Goal: Task Accomplishment & Management: Use online tool/utility

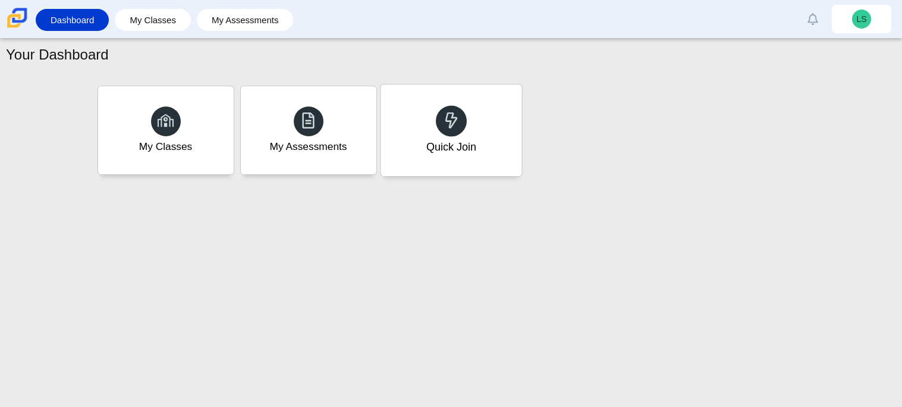
click at [466, 156] on div "Quick Join" at bounding box center [450, 130] width 141 height 92
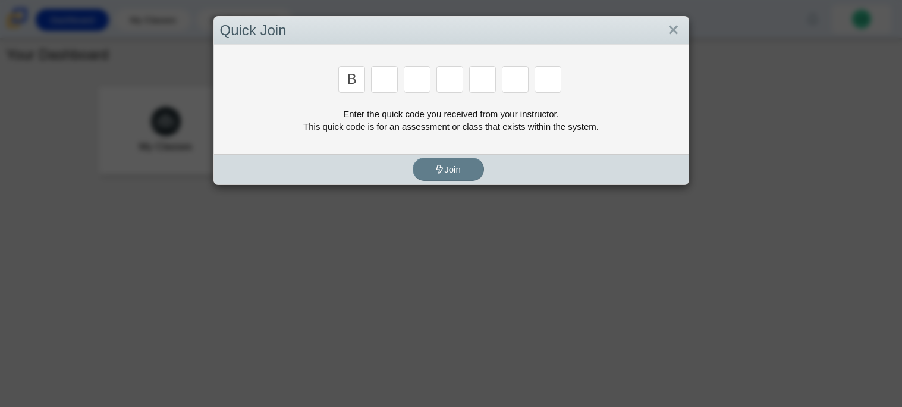
type input "B"
type input "N"
type input "M"
type input "3"
type input "5"
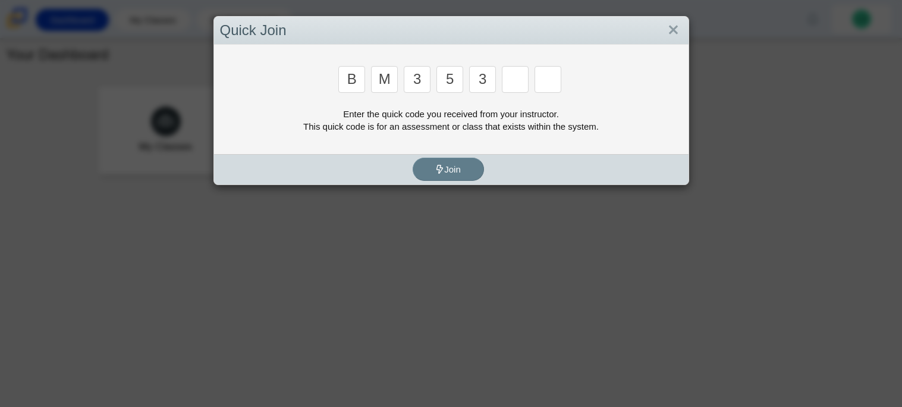
type input "3"
type input "g"
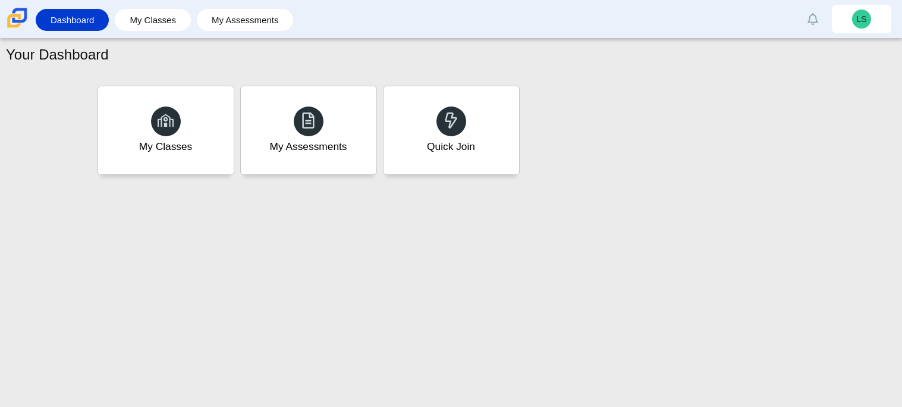
type input "b"
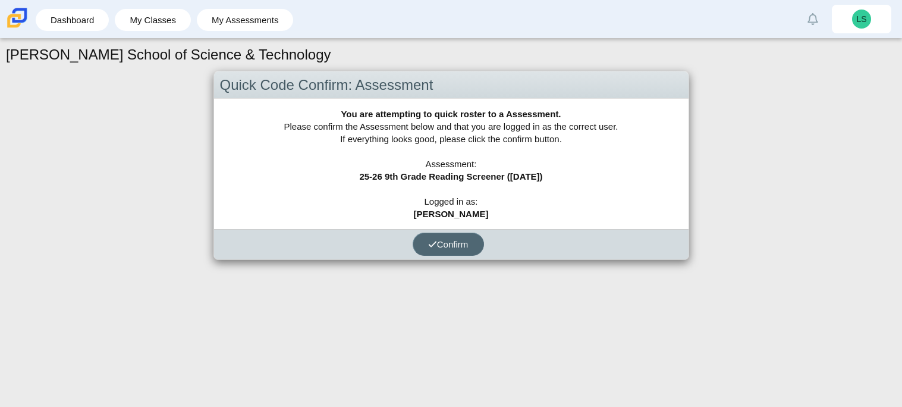
click at [437, 253] on button "Confirm" at bounding box center [448, 243] width 71 height 23
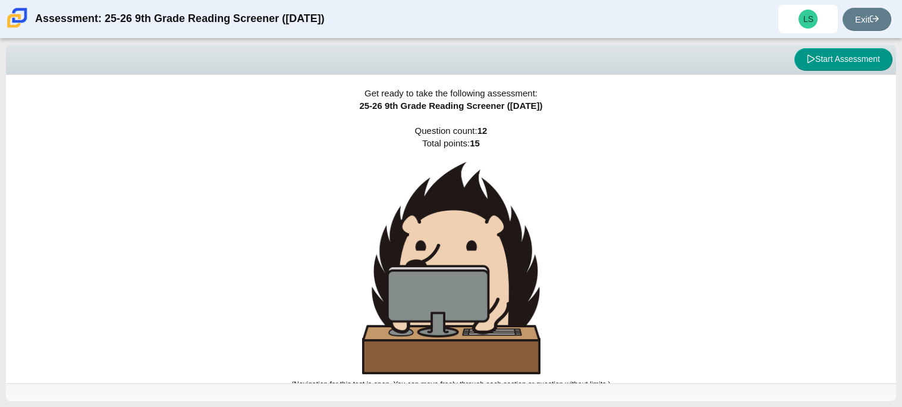
scroll to position [7, 0]
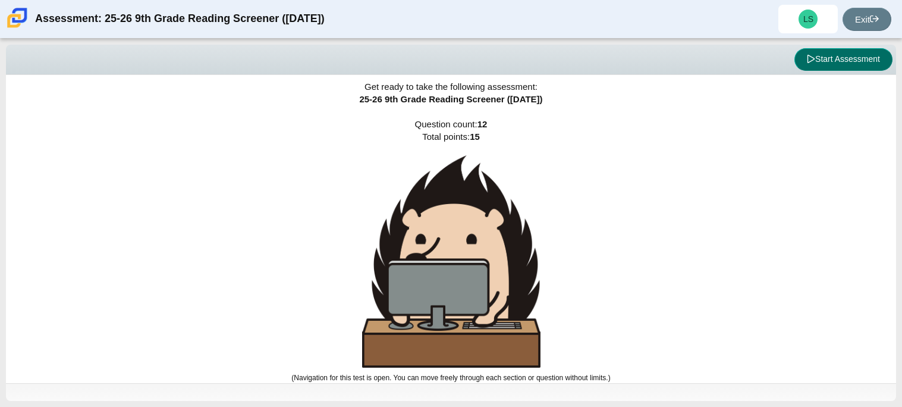
click at [867, 53] on button "Start Assessment" at bounding box center [843, 59] width 98 height 23
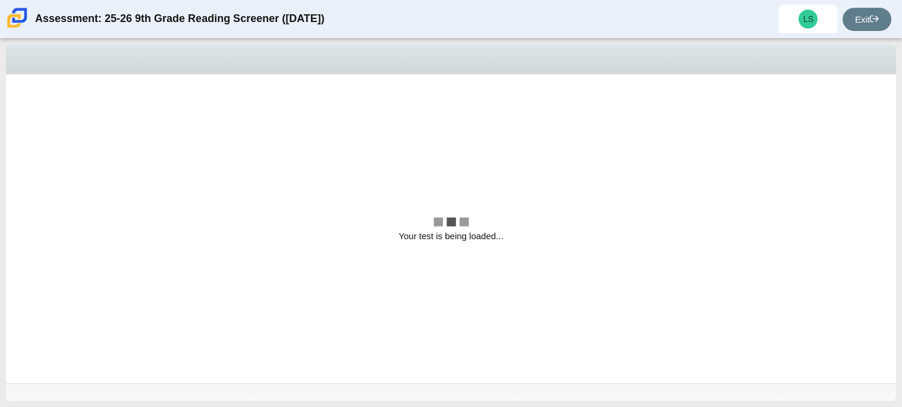
scroll to position [0, 0]
select select "ccc5b315-3c7c-471c-bf90-f22c8299c798"
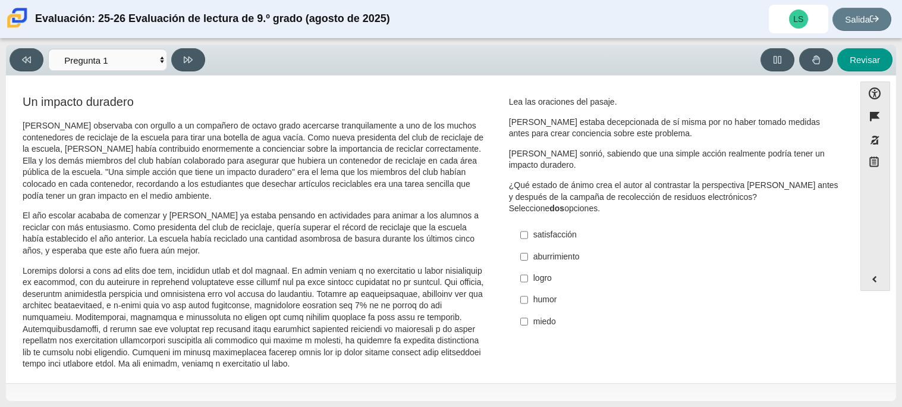
scroll to position [26, 0]
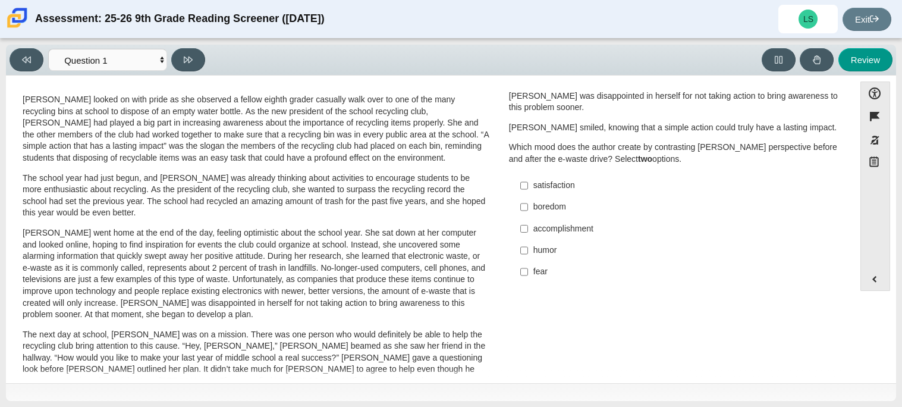
click at [691, 229] on div "accomplishment" at bounding box center [683, 229] width 300 height 12
click at [528, 229] on input "accomplishment accomplishment" at bounding box center [524, 228] width 8 height 21
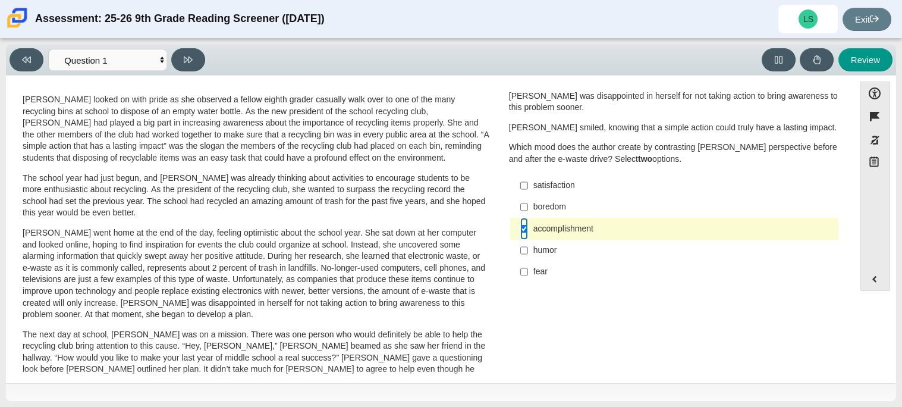
click at [520, 225] on input "accomplishment accomplishment" at bounding box center [524, 228] width 8 height 21
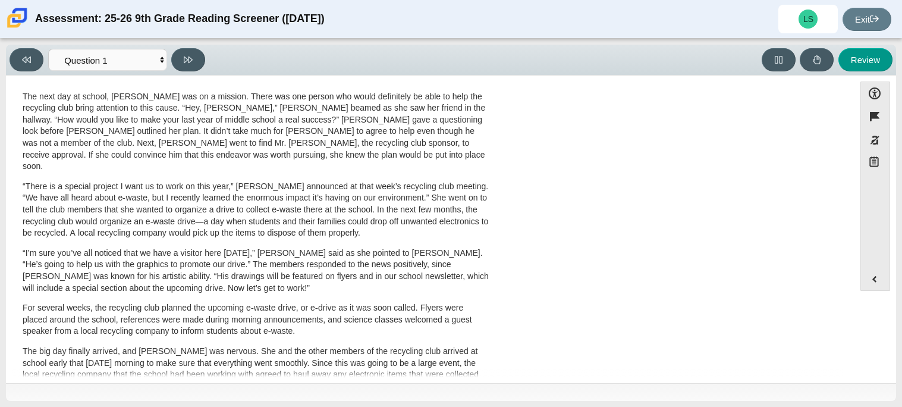
scroll to position [272, 0]
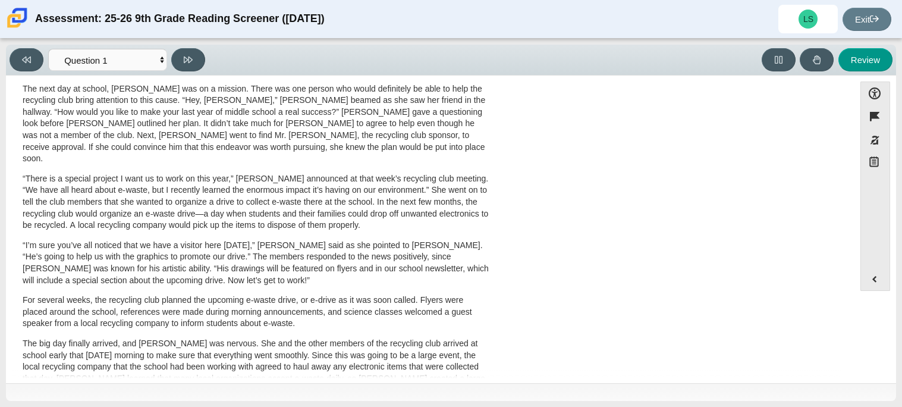
click at [616, 141] on div "A Lasting Impact Scarlett looked on with pride as she observed a fellow eighth …" at bounding box center [430, 162] width 836 height 681
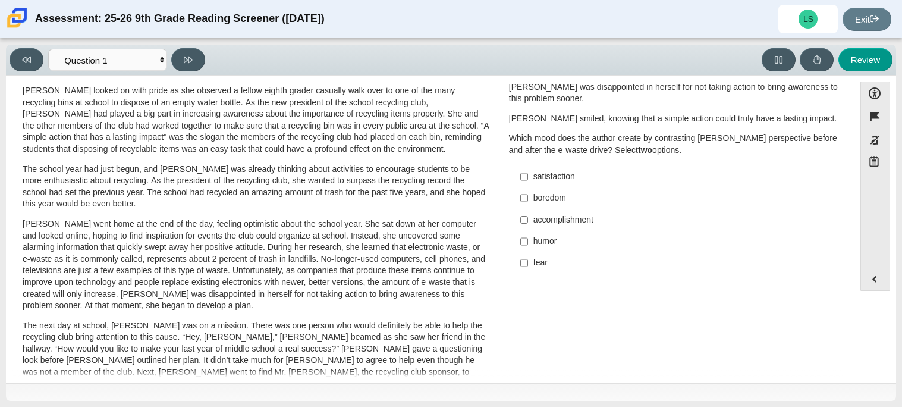
scroll to position [24, 0]
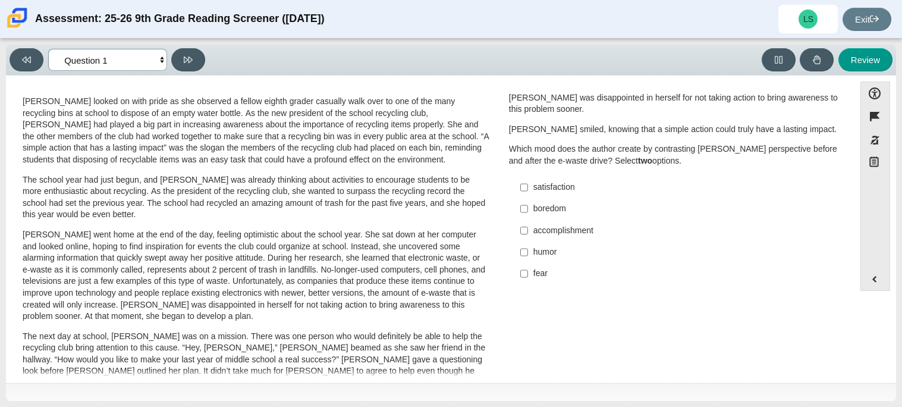
click at [160, 62] on select "Questions Question 1 Question 2 Question 3 Question 4 Question 5 Question 6 Que…" at bounding box center [107, 60] width 119 height 22
click at [159, 56] on select "Questions Question 1 Question 2 Question 3 Question 4 Question 5 Question 6 Que…" at bounding box center [107, 60] width 119 height 22
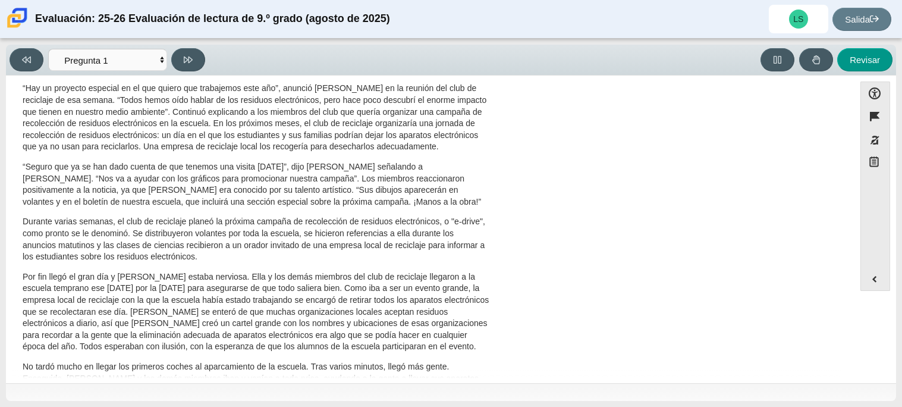
scroll to position [0, 0]
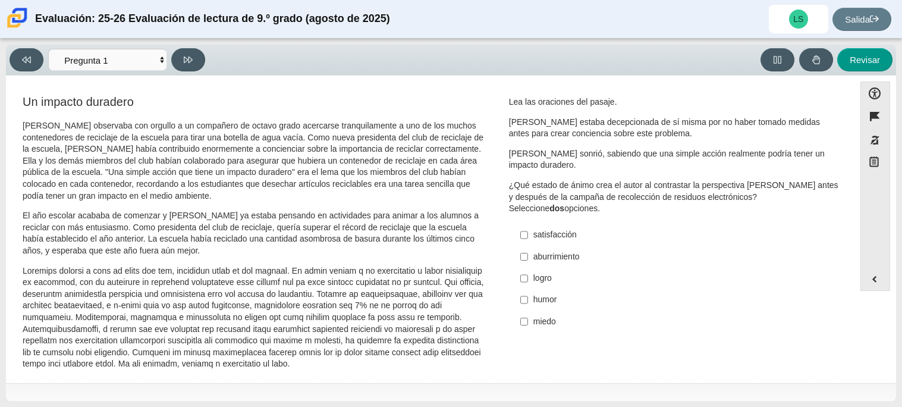
click at [452, 124] on p "Scarlett observaba con orgullo a un compañero de octavo grado acercarse tranqui…" at bounding box center [256, 160] width 467 height 81
click at [524, 272] on input "logro logro" at bounding box center [524, 277] width 8 height 21
checkbox input "true"
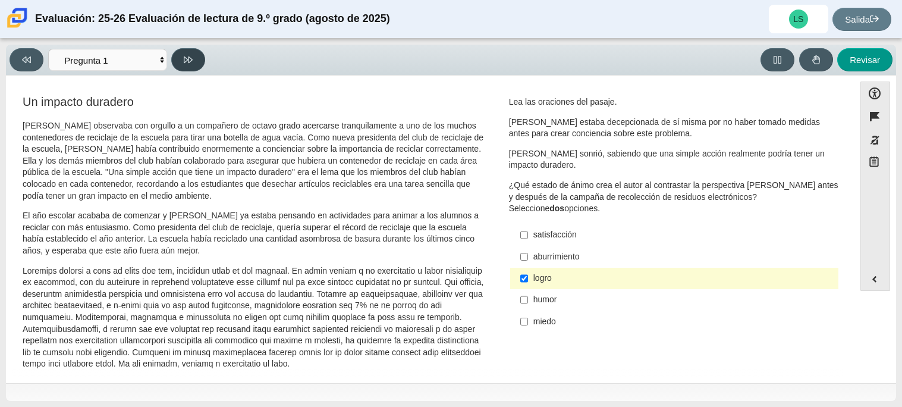
click at [196, 61] on button at bounding box center [188, 59] width 34 height 23
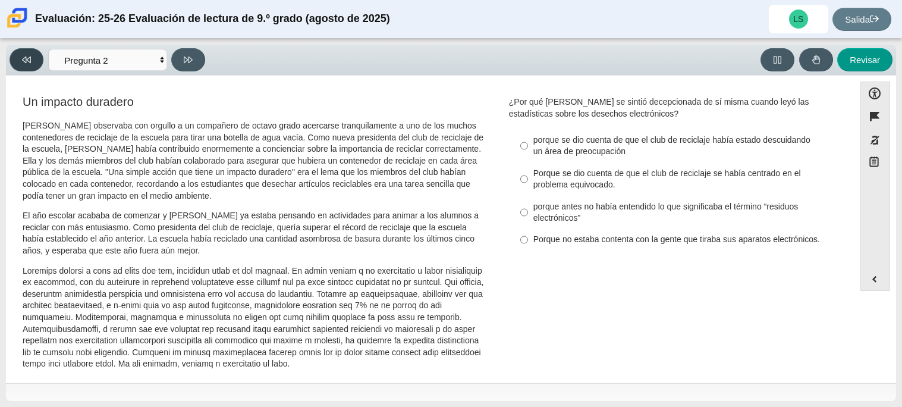
click at [20, 51] on button at bounding box center [27, 59] width 34 height 23
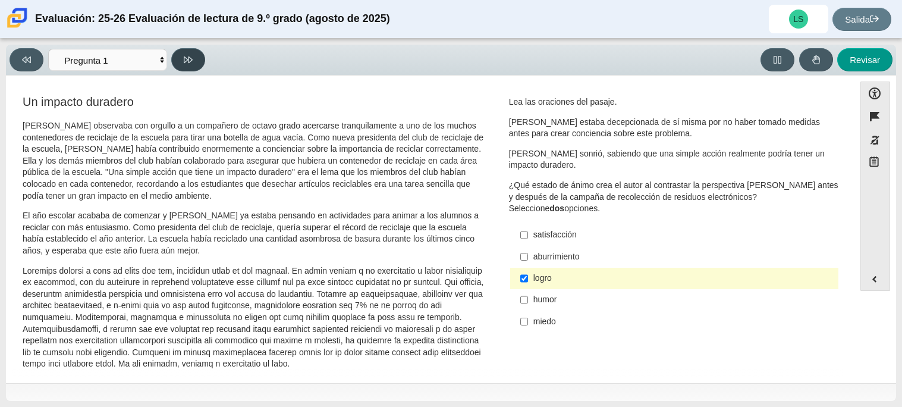
click at [198, 57] on button at bounding box center [188, 59] width 34 height 23
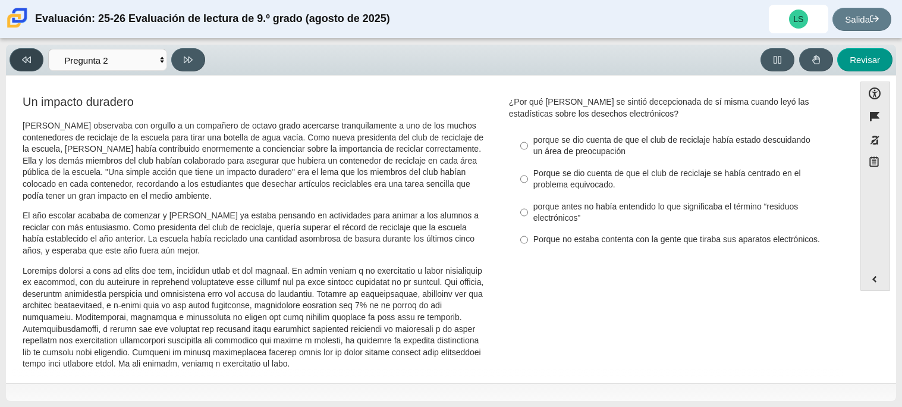
click at [42, 59] on button at bounding box center [27, 59] width 34 height 23
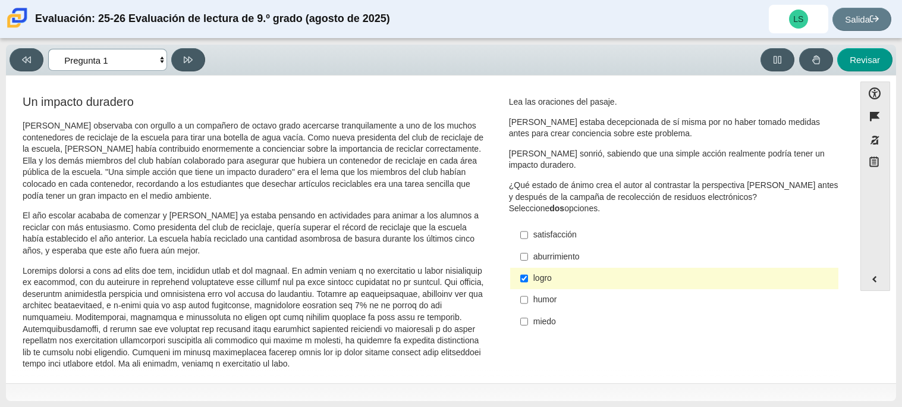
click at [162, 67] on select "Preguntas Pregunta 1 Pregunta 2 Pregunta 3 Pregunta 4 Pregunta 5 Pregunta 6 Pre…" at bounding box center [107, 60] width 119 height 22
click at [48, 49] on select "Preguntas Pregunta 1 Pregunta 2 Pregunta 3 Pregunta 4 Pregunta 5 Pregunta 6 Pre…" at bounding box center [107, 60] width 119 height 22
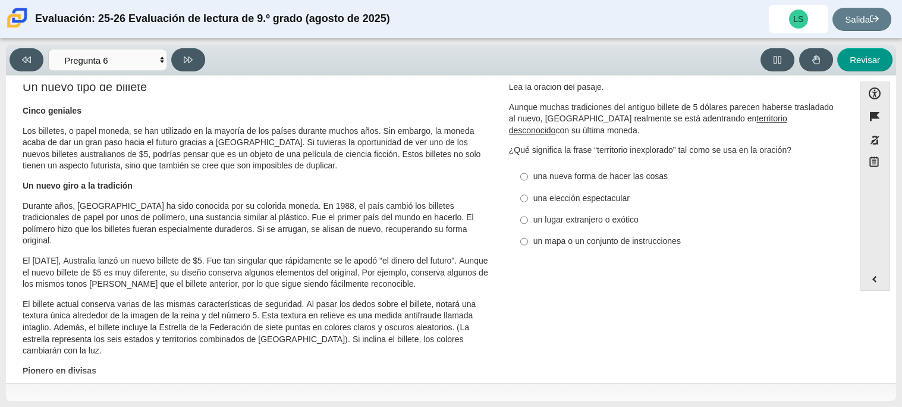
scroll to position [17, 0]
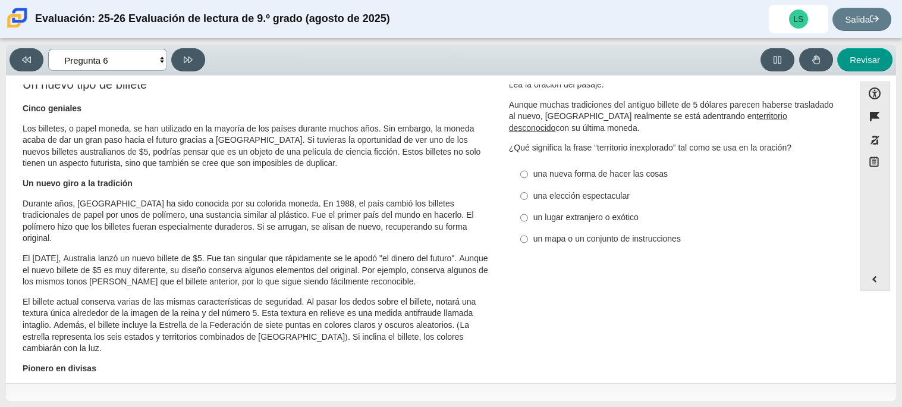
click at [122, 66] on select "Preguntas Pregunta 1 Pregunta 2 Pregunta 3 Pregunta 4 Pregunta 5 Pregunta 6 Pre…" at bounding box center [107, 60] width 119 height 22
click at [48, 49] on select "Preguntas Pregunta 1 Pregunta 2 Pregunta 3 Pregunta 4 Pregunta 5 Pregunta 6 Pre…" at bounding box center [107, 60] width 119 height 22
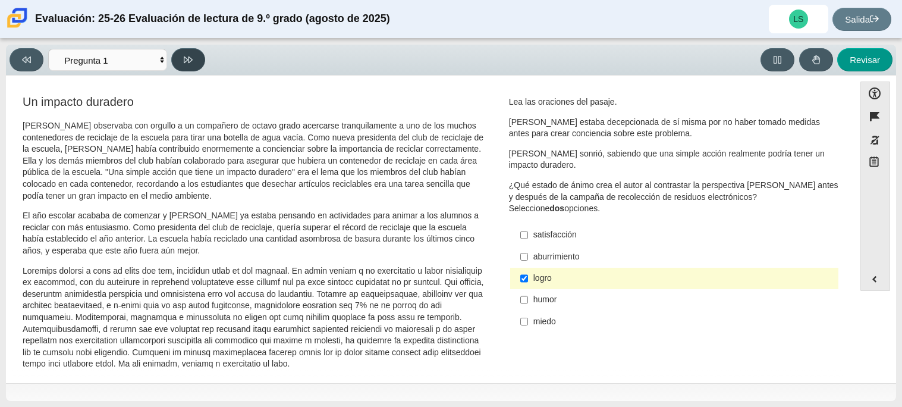
click at [193, 56] on button at bounding box center [188, 59] width 34 height 23
select select "0ff64528-ffd7-428d-b192-babfaadd44e8"
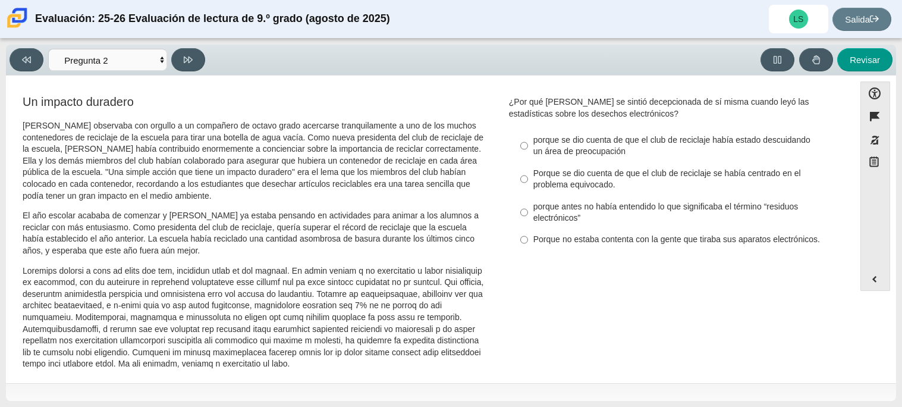
click at [549, 168] on font "Porque se dio cuenta de que el club de reciclaje se había centrado en el proble…" at bounding box center [666, 179] width 267 height 23
click at [528, 168] on input "Porque se dio cuenta de que el club de reciclaje se había centrado en el proble…" at bounding box center [524, 178] width 8 height 33
radio input "true"
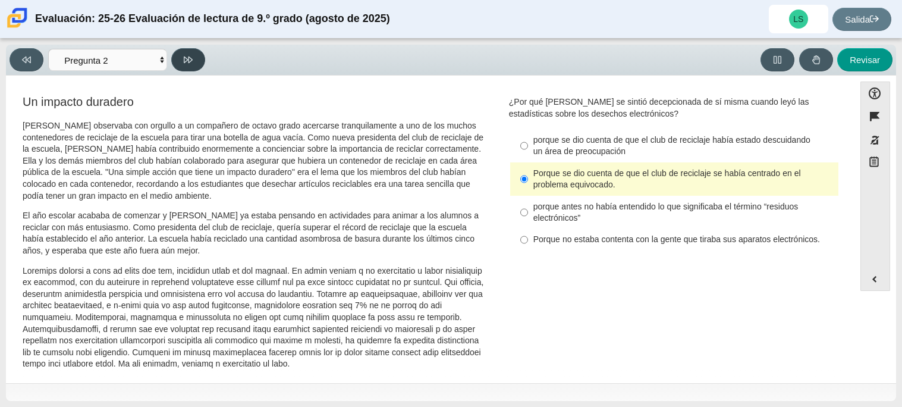
click at [194, 48] on button at bounding box center [188, 59] width 34 height 23
select select "7ce3d843-6974-4858-901c-1ff39630e843"
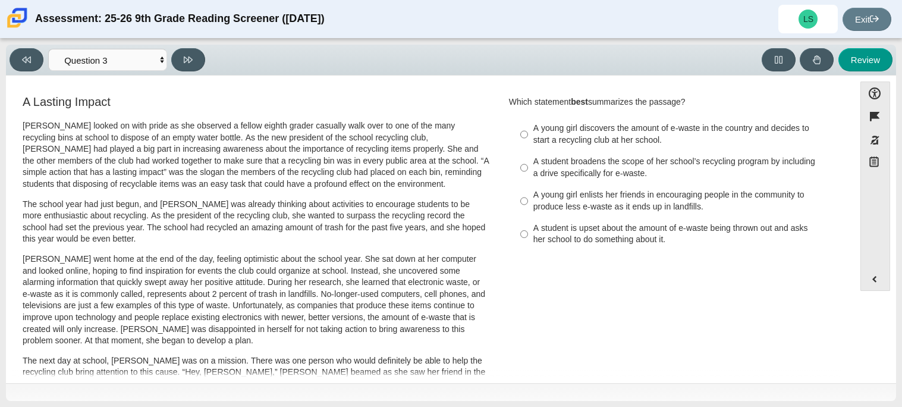
click at [553, 226] on div "A student is upset about the amount of e-waste being thrown out and asks her sc…" at bounding box center [683, 233] width 300 height 23
click at [528, 226] on input "A student is upset about the amount of e-waste being thrown out and asks her sc…" at bounding box center [524, 234] width 8 height 33
radio input "true"
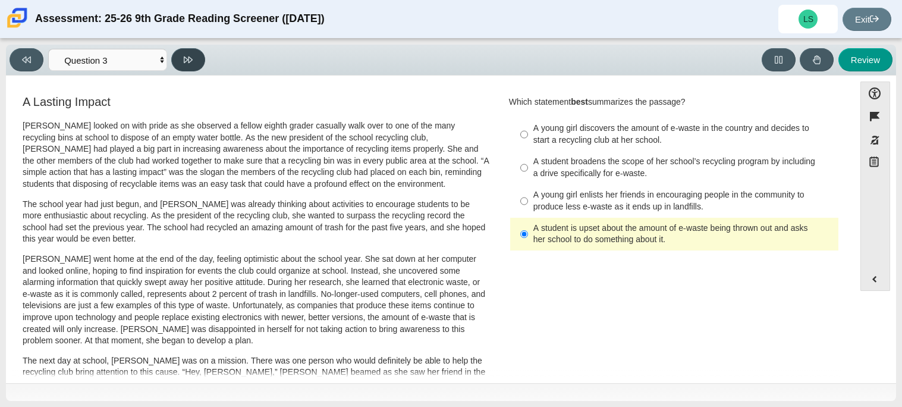
click at [177, 65] on button at bounding box center [188, 59] width 34 height 23
select select "ca9ea0f1-49c5-4bd1-83b0-472c18652b42"
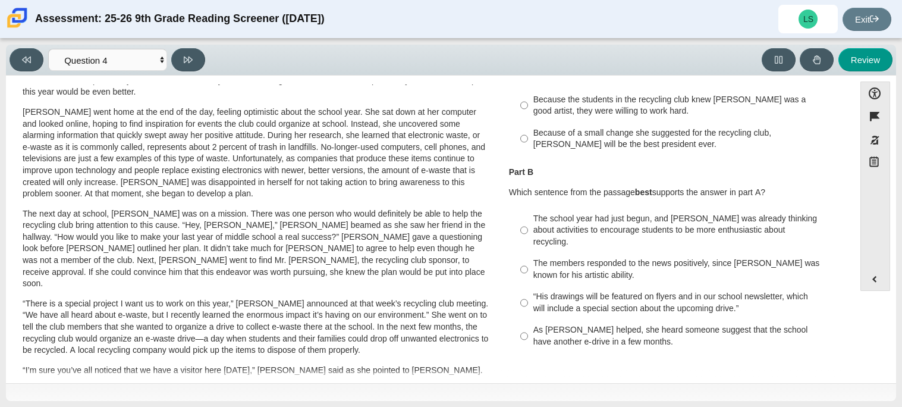
scroll to position [144, 0]
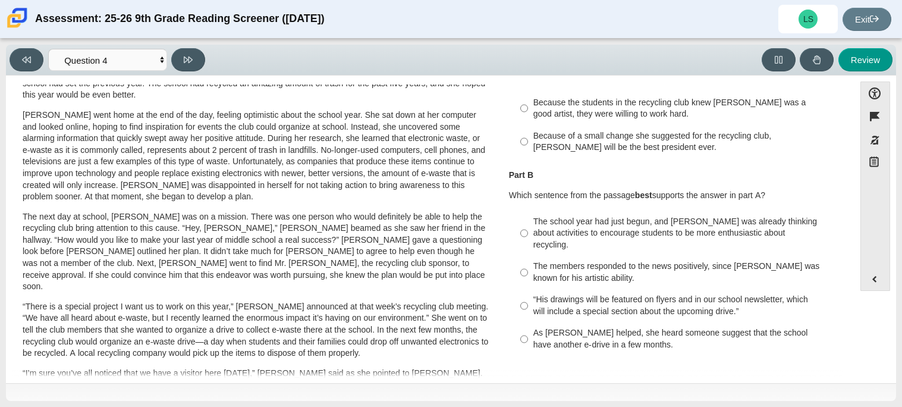
click at [598, 230] on div "The school year had just begun, and Scarlett was already thinking about activit…" at bounding box center [683, 233] width 300 height 35
click at [528, 230] on input "The school year had just begun, and Scarlett was already thinking about activit…" at bounding box center [524, 232] width 8 height 45
radio input "true"
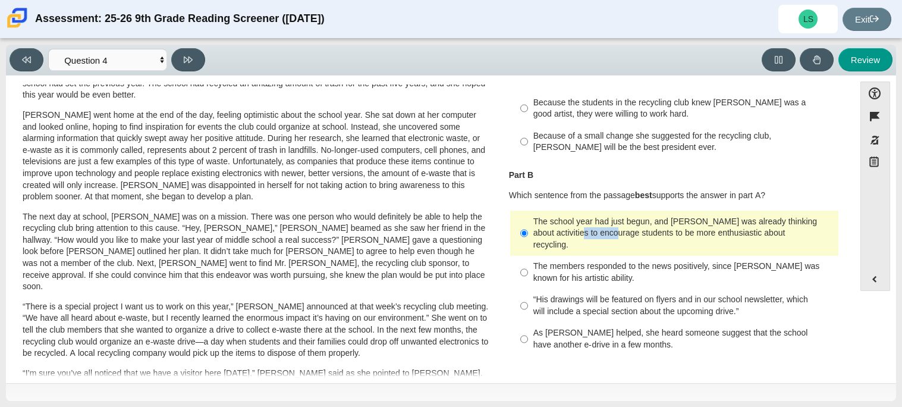
click at [545, 100] on div "Because the students in the recycling club knew Juan Carlos was a good artist, …" at bounding box center [683, 108] width 300 height 23
click at [528, 100] on input "Because the students in the recycling club knew Juan Carlos was a good artist, …" at bounding box center [524, 108] width 8 height 33
radio input "true"
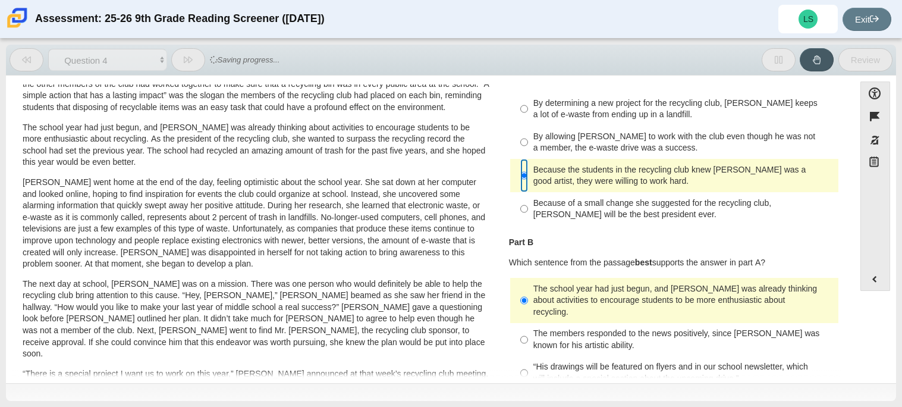
scroll to position [0, 0]
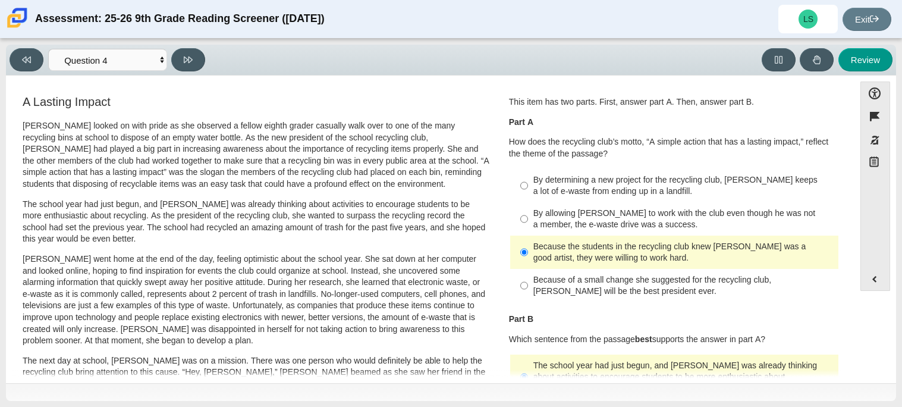
click at [673, 131] on div "This item has two parts. First, answer part A. Then, answer part B. Part A How …" at bounding box center [674, 127] width 331 height 63
click at [670, 150] on p "How does the recycling club’s motto, “A simple action that has a lasting impact…" at bounding box center [674, 147] width 331 height 23
click at [533, 150] on p "How does the recycling club’s motto, “A simple action that has a lasting impact…" at bounding box center [674, 147] width 331 height 23
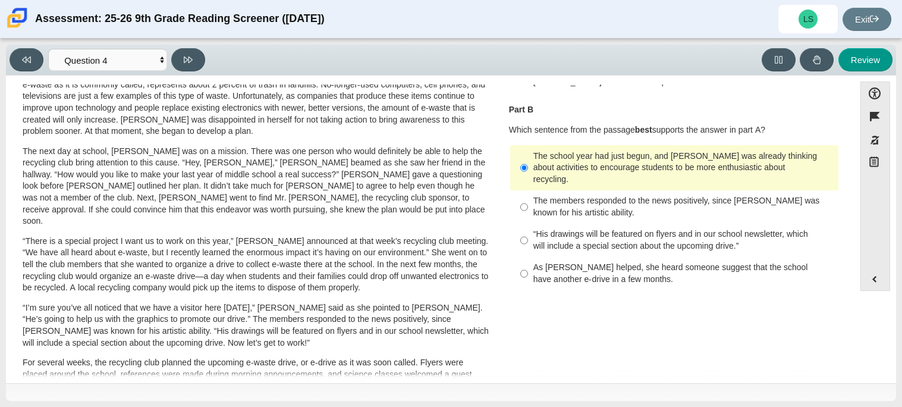
scroll to position [195, 0]
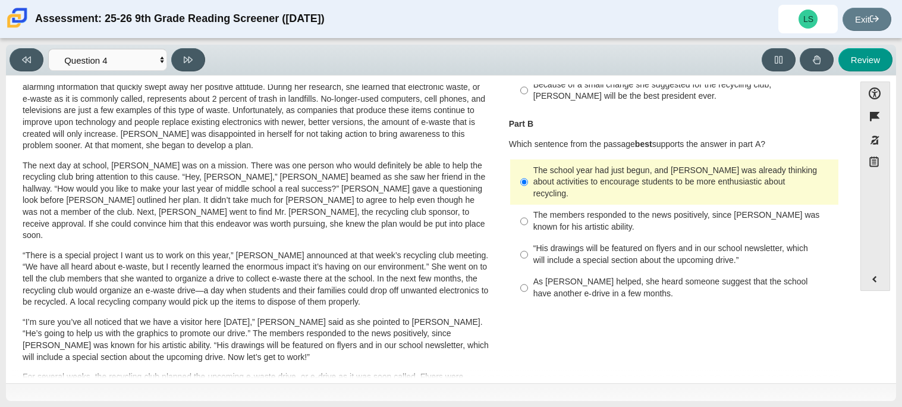
click at [547, 255] on label "“His drawings will be featured on flyers and in our school newsletter, which wi…" at bounding box center [675, 254] width 326 height 33
click at [528, 255] on input "“His drawings will be featured on flyers and in our school newsletter, which wi…" at bounding box center [524, 254] width 8 height 33
radio input "true"
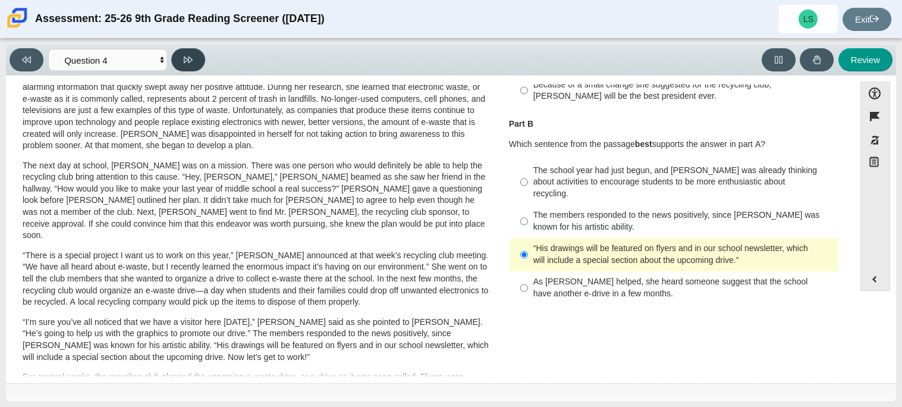
click at [190, 58] on icon at bounding box center [188, 59] width 9 height 9
select select "e41f1a79-e29f-4095-8030-a53364015bed"
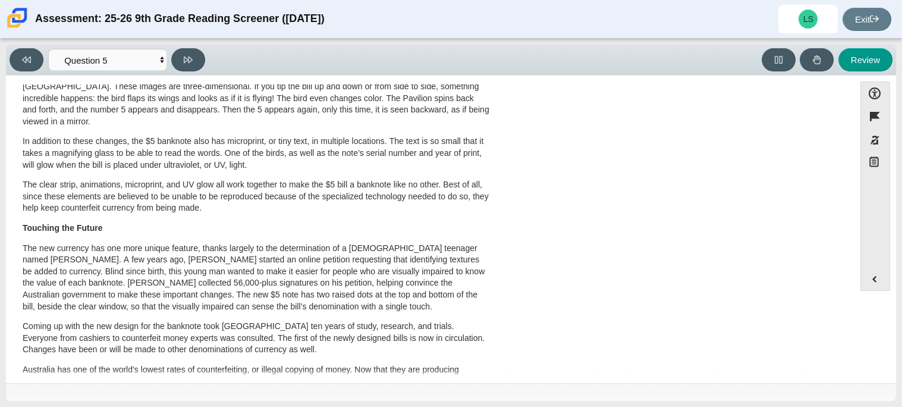
scroll to position [0, 0]
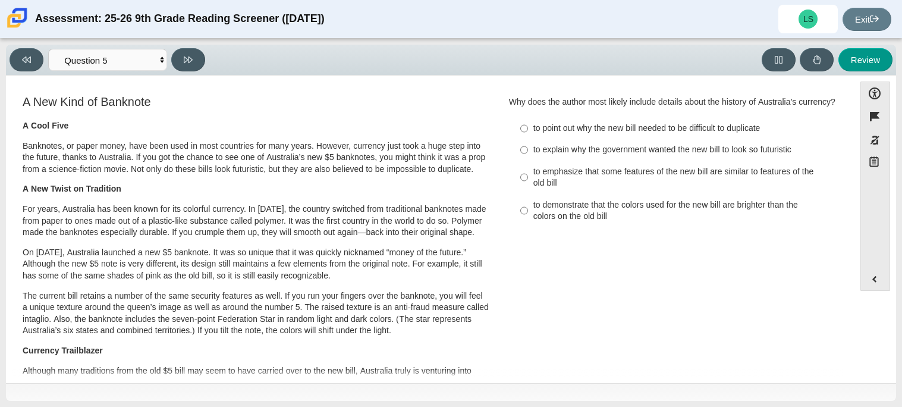
click at [633, 181] on div "to emphasize that some features of the new bill are similar to features of the …" at bounding box center [683, 177] width 300 height 23
click at [528, 181] on input "to emphasize that some features of the new bill are similar to features of the …" at bounding box center [524, 176] width 8 height 33
radio input "true"
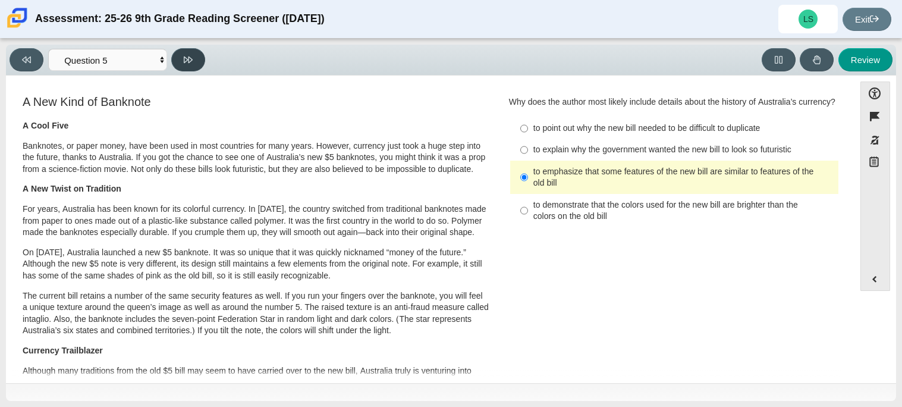
click at [187, 58] on icon at bounding box center [188, 59] width 9 height 7
select select "69146e31-7b3d-4a3e-9ce6-f30c24342ae0"
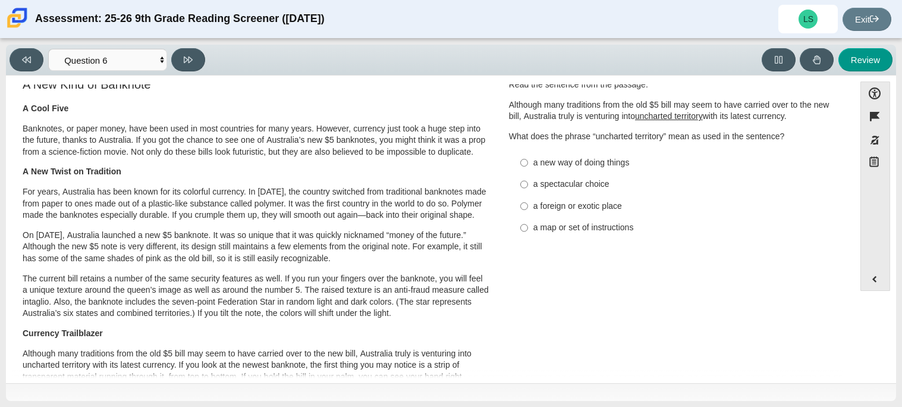
click at [306, 9] on div "Assessment: 25-26 9th Grade Reading Screener (August 2025)" at bounding box center [179, 19] width 289 height 29
click at [547, 153] on label "a new way of doing things a new way of doing things" at bounding box center [675, 162] width 326 height 21
click at [528, 153] on input "a new way of doing things a new way of doing things" at bounding box center [524, 162] width 8 height 21
radio input "true"
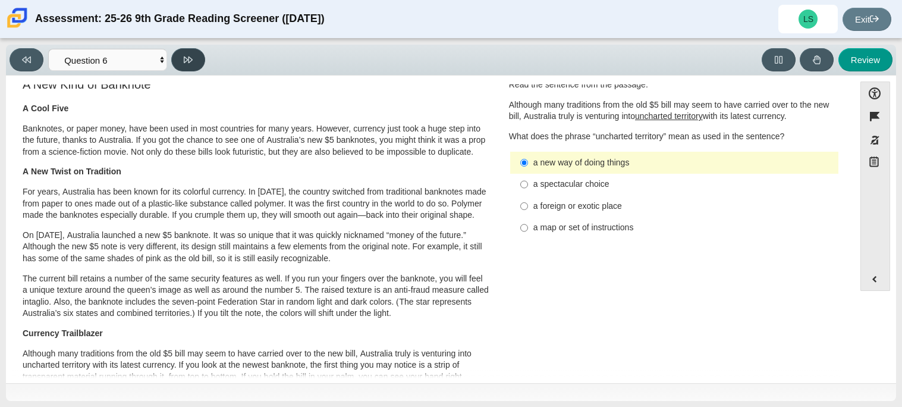
click at [187, 57] on icon at bounding box center [188, 59] width 9 height 9
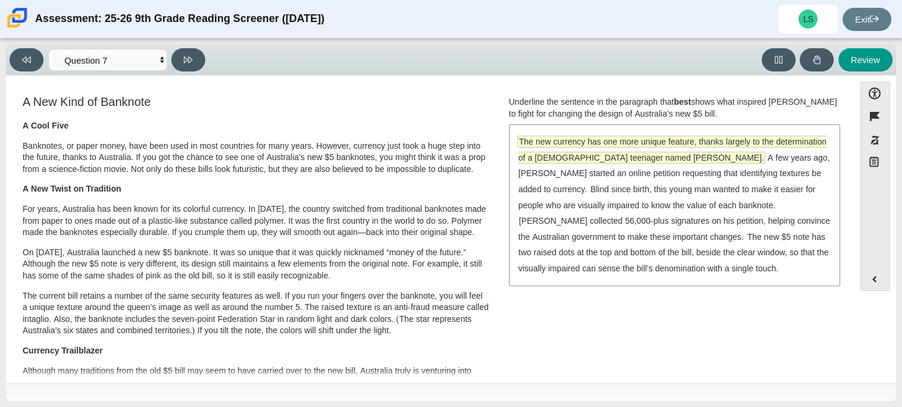
click at [518, 159] on span "The new currency has one more unique feature, thanks largely to the determinati…" at bounding box center [672, 149] width 308 height 27
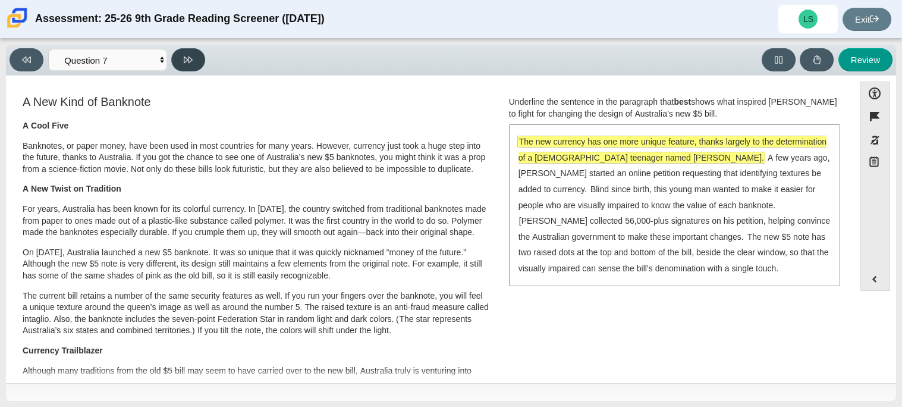
click at [185, 58] on icon at bounding box center [188, 59] width 9 height 9
select select "ea8338c2-a6a3-418e-a305-2b963b54a290"
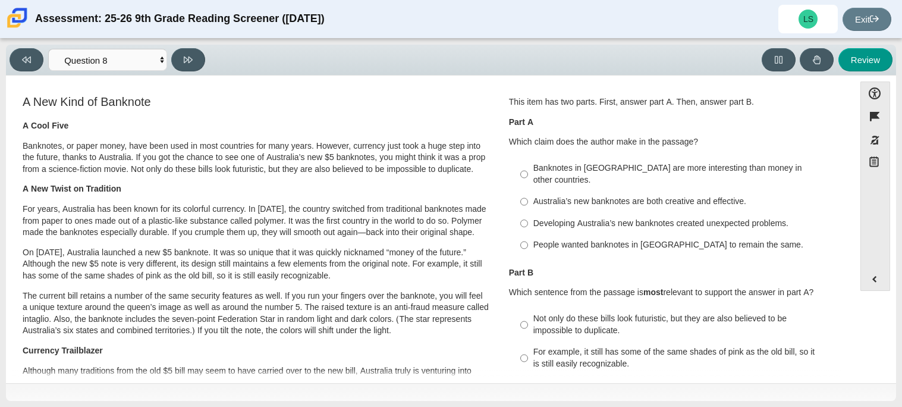
click at [775, 341] on label "For example, it still has some of the same shades of pink as the old bill, so i…" at bounding box center [675, 357] width 326 height 33
click at [528, 341] on input "For example, it still has some of the same shades of pink as the old bill, so i…" at bounding box center [524, 357] width 8 height 33
radio input "true"
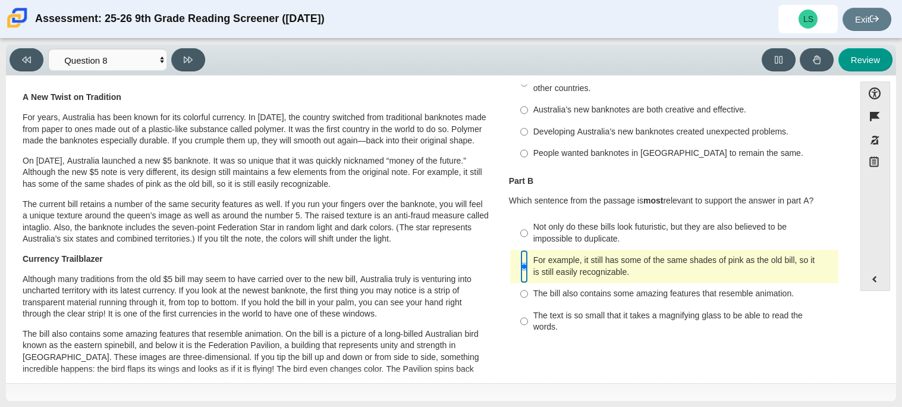
scroll to position [92, 0]
click at [553, 229] on div "Not only do these bills look futuristic, but they are also believed to be impos…" at bounding box center [683, 232] width 300 height 23
click at [528, 229] on input "Not only do these bills look futuristic, but they are also believed to be impos…" at bounding box center [524, 232] width 8 height 33
radio input "true"
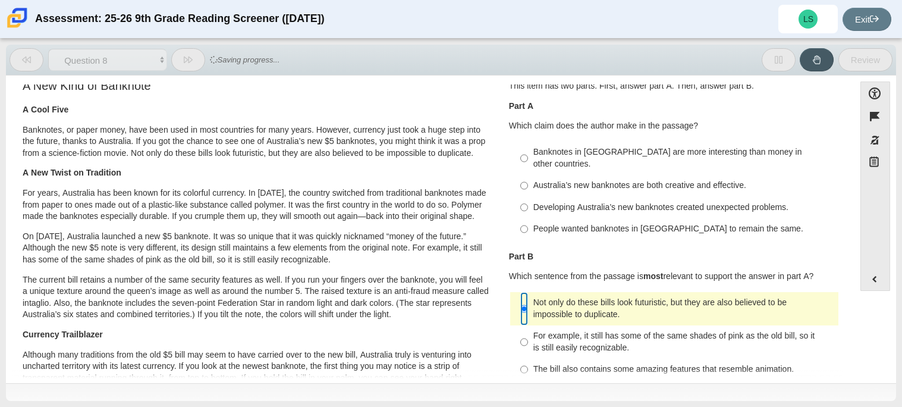
scroll to position [0, 0]
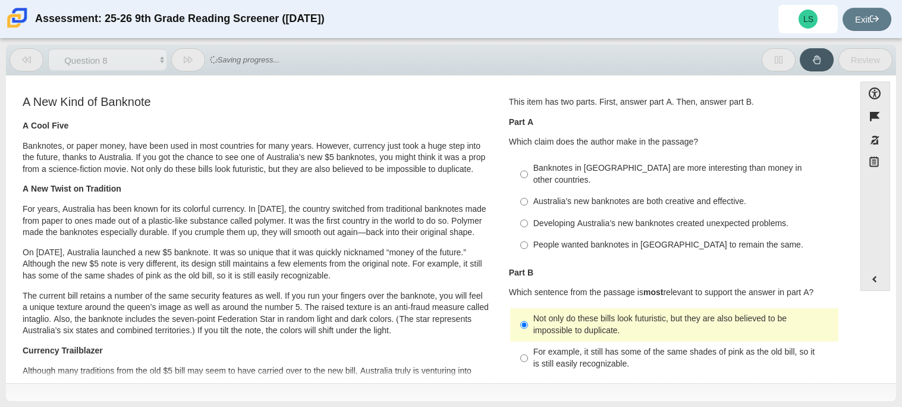
click at [551, 218] on div "Developing Australia’s new banknotes created unexpected problems." at bounding box center [683, 224] width 300 height 12
click at [528, 212] on input "Developing Australia’s new banknotes created unexpected problems. Developing Au…" at bounding box center [524, 222] width 8 height 21
radio input "true"
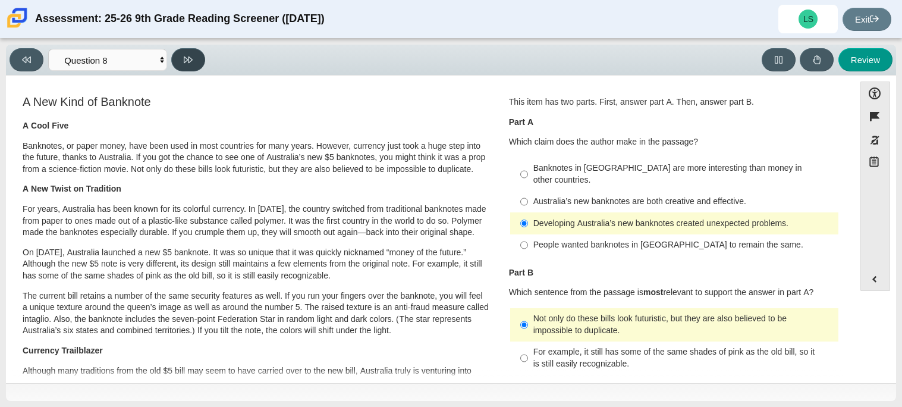
click at [174, 56] on button at bounding box center [188, 59] width 34 height 23
select select "89f058d6-b15c-4ef5-a4b3-fdaffb8868b6"
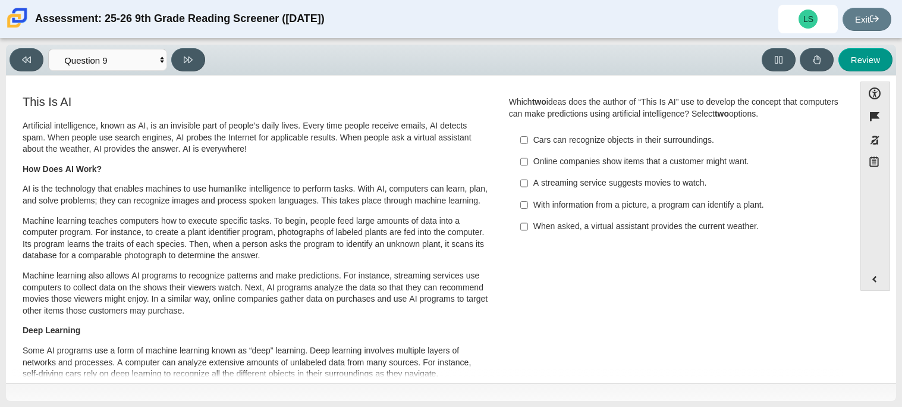
click at [515, 140] on label "Cars can recognize objects in their surroundings. Cars can recognize objects in…" at bounding box center [675, 139] width 326 height 21
click at [520, 140] on input "Cars can recognize objects in their surroundings. Cars can recognize objects in…" at bounding box center [524, 139] width 8 height 21
checkbox input "true"
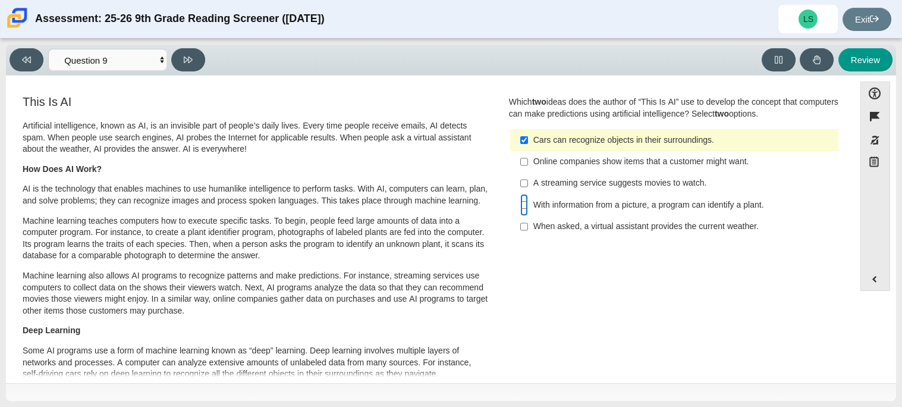
click at [523, 206] on input "With information from a picture, a program can identify a plant. With informati…" at bounding box center [524, 204] width 8 height 21
checkbox input "true"
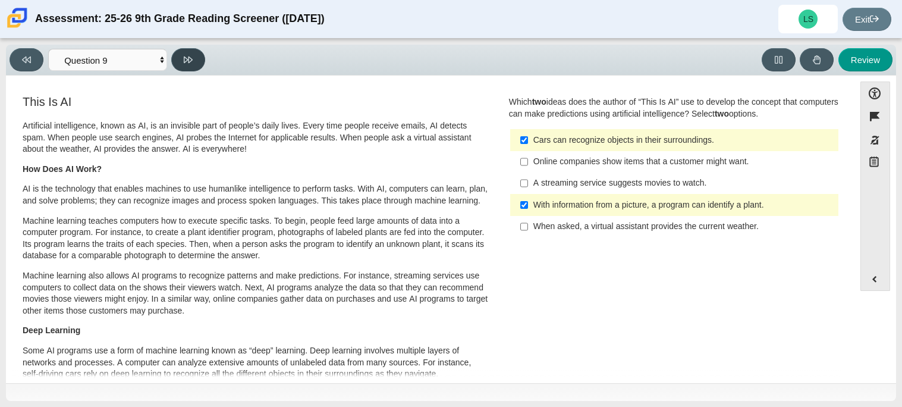
click at [190, 61] on icon at bounding box center [188, 59] width 9 height 9
select select "cdf3c14e-a918-44d1-9b63-3db0fa81641e"
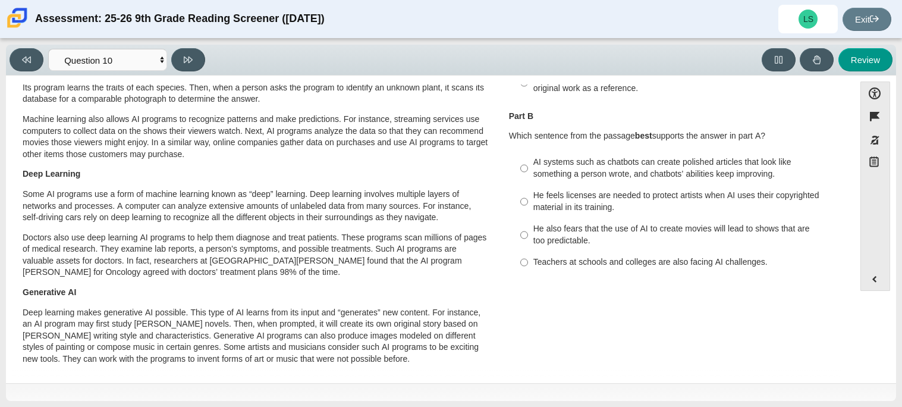
scroll to position [165, 0]
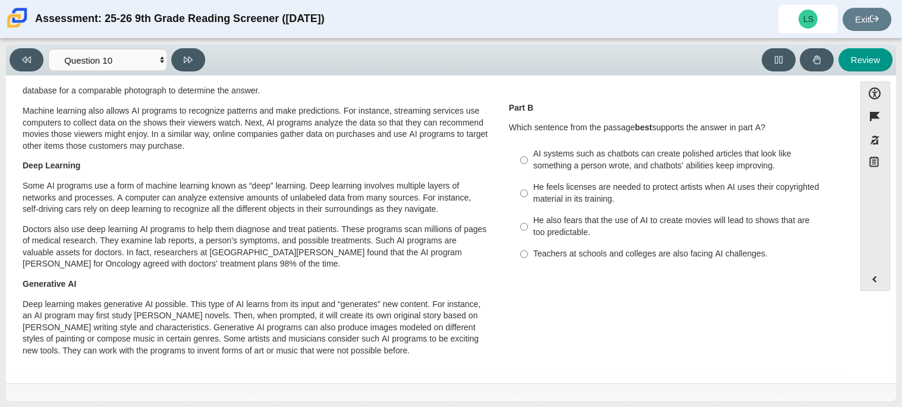
click at [542, 235] on div "He also fears that the use of AI to create movies will lead to shows that are t…" at bounding box center [683, 226] width 300 height 23
click at [528, 235] on input "He also fears that the use of AI to create movies will lead to shows that are t…" at bounding box center [524, 226] width 8 height 33
radio input "true"
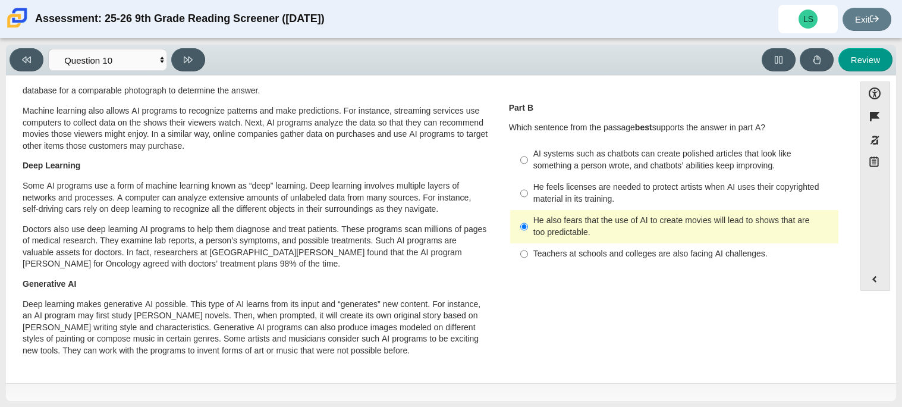
click at [553, 175] on label "AI systems such as chatbots can create polished articles that look like somethi…" at bounding box center [675, 159] width 326 height 33
click at [528, 175] on input "AI systems such as chatbots can create polished articles that look like somethi…" at bounding box center [524, 159] width 8 height 33
radio input "true"
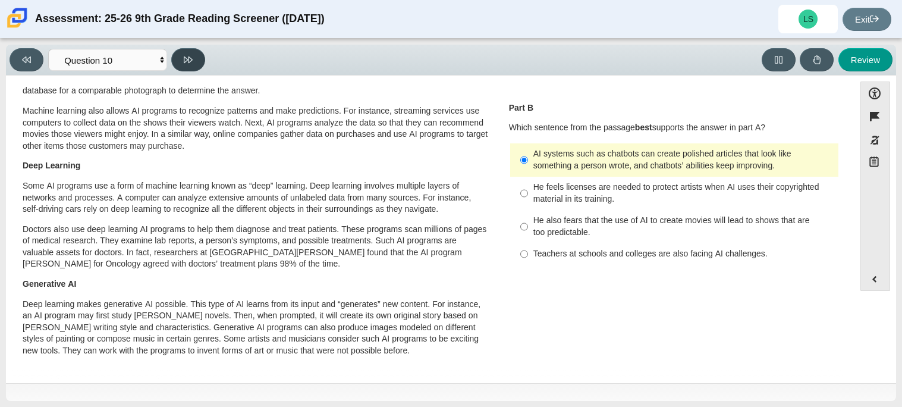
click at [196, 64] on button at bounding box center [188, 59] width 34 height 23
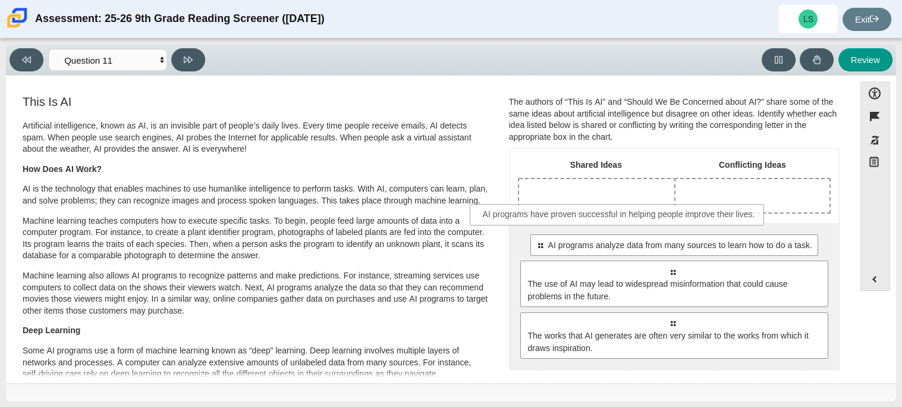
drag, startPoint x: 596, startPoint y: 250, endPoint x: 544, endPoint y: 216, distance: 62.6
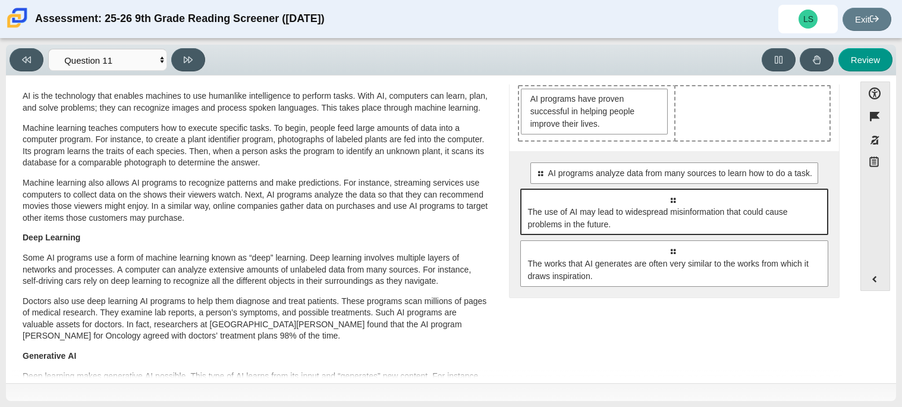
scroll to position [19, 0]
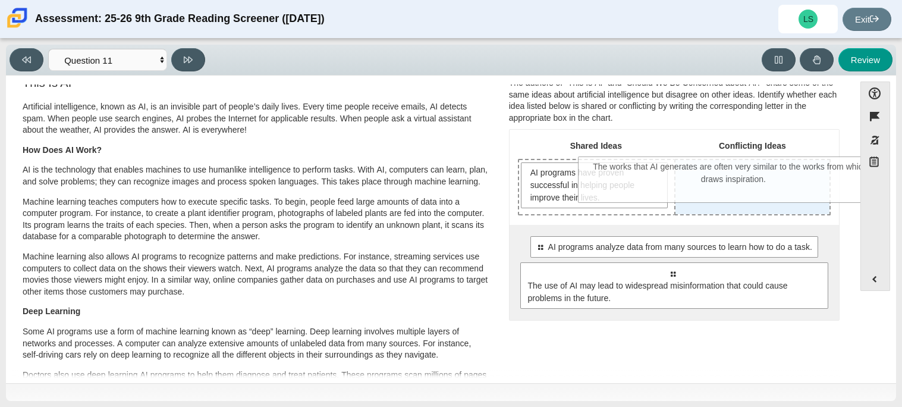
drag, startPoint x: 673, startPoint y: 322, endPoint x: 734, endPoint y: 166, distance: 167.9
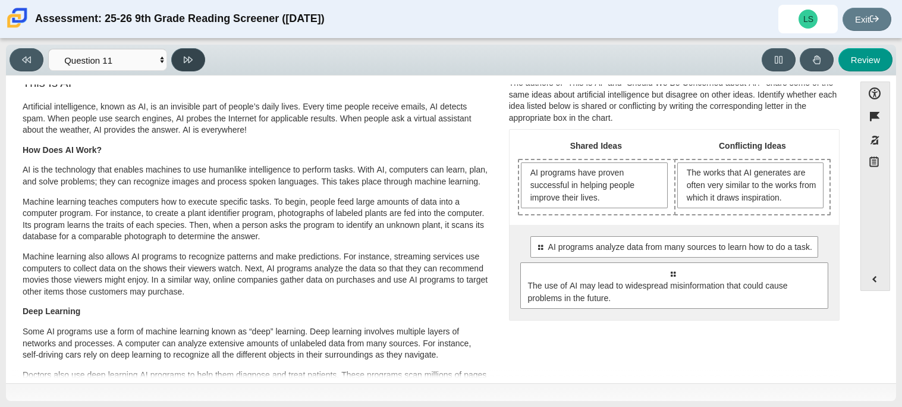
click at [196, 55] on button at bounding box center [188, 59] width 34 height 23
select select "c3effed4-44ce-4a19-bd96-1787f34e9b4c"
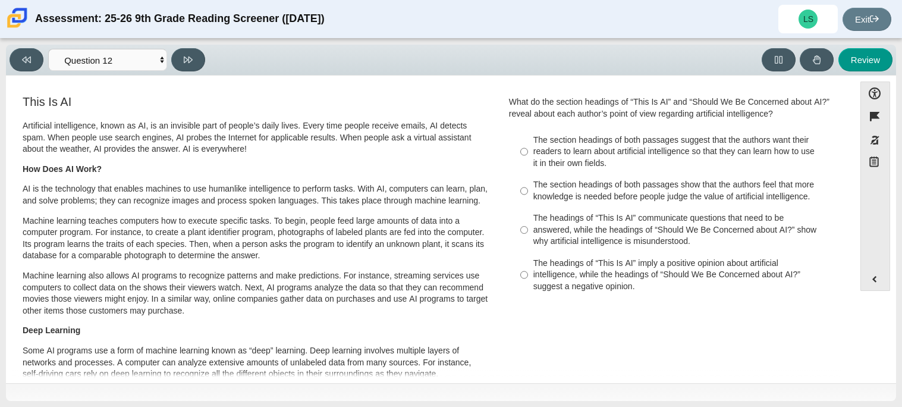
click at [485, 160] on div "This Is AI Artificial intelligence, known as AI, is an invisible part of people…" at bounding box center [256, 312] width 470 height 438
click at [590, 215] on div "The headings of “This Is AI” communicate questions that need to be answered, wh…" at bounding box center [683, 229] width 300 height 35
click at [528, 215] on input "The headings of “This Is AI” communicate questions that need to be answered, wh…" at bounding box center [524, 229] width 8 height 45
radio input "true"
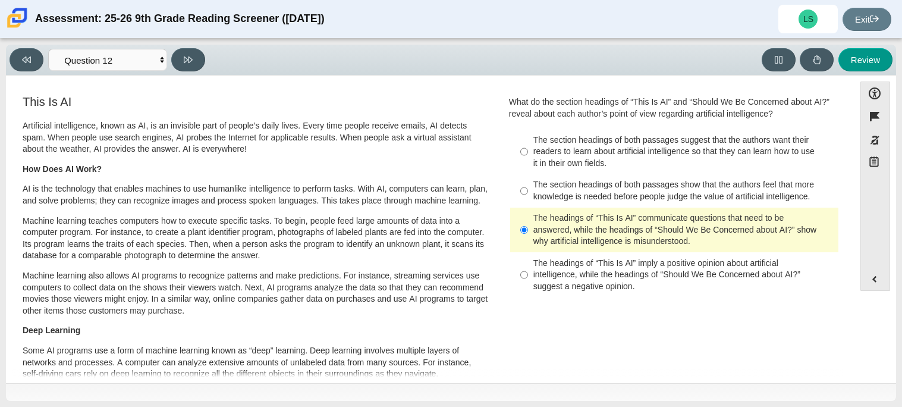
click at [588, 273] on div "The headings of “This Is AI” imply a positive opinion about artificial intellig…" at bounding box center [683, 274] width 300 height 35
click at [528, 273] on input "The headings of “This Is AI” imply a positive opinion about artificial intellig…" at bounding box center [524, 274] width 8 height 45
radio input "true"
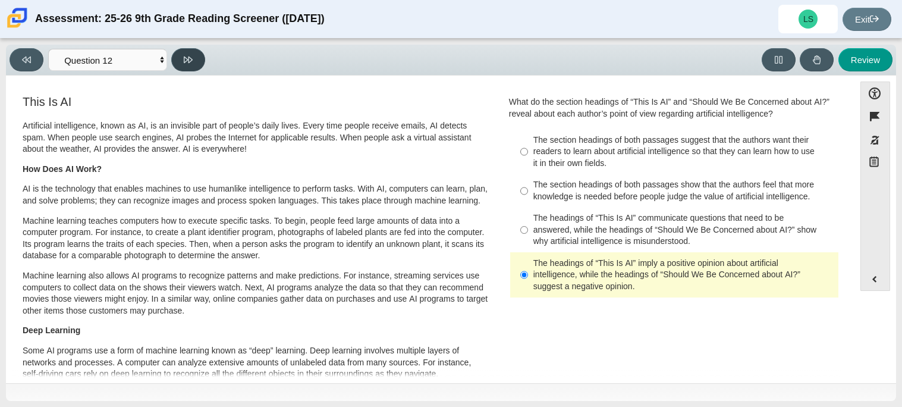
click at [191, 62] on icon at bounding box center [188, 59] width 9 height 9
select select "review"
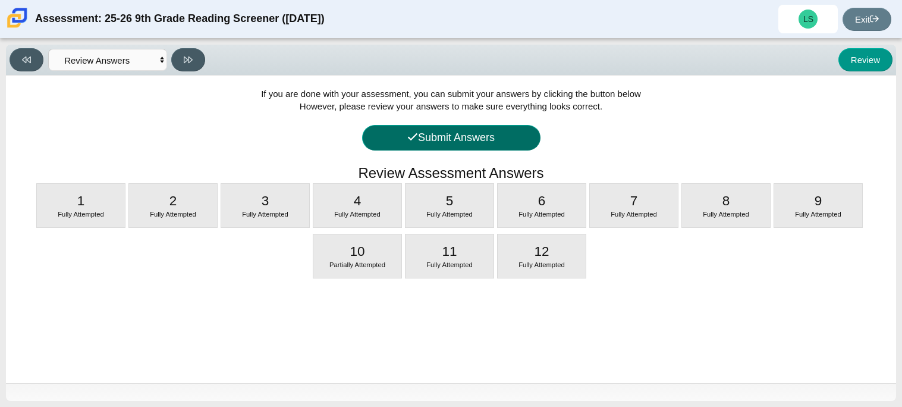
click at [407, 140] on icon at bounding box center [412, 136] width 11 height 11
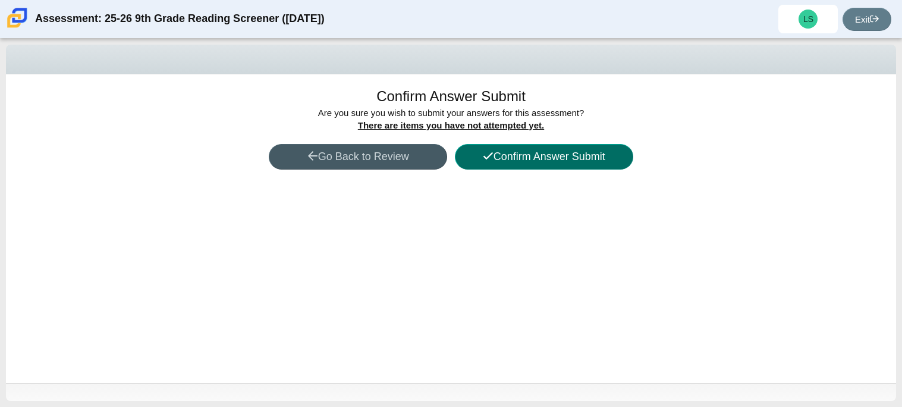
click at [523, 160] on button "Confirm Answer Submit" at bounding box center [544, 157] width 178 height 26
